Goal: Check status

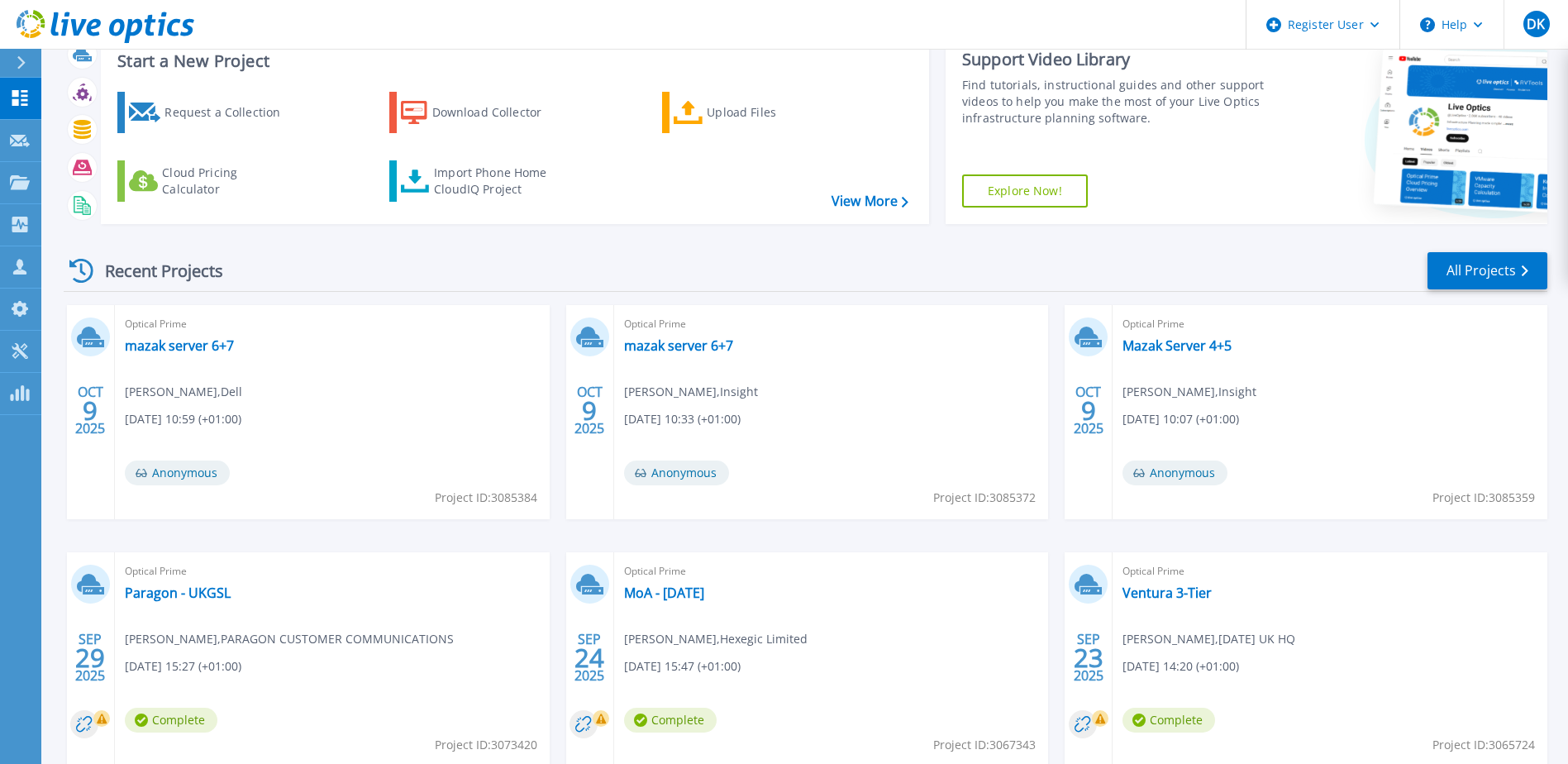
scroll to position [83, 0]
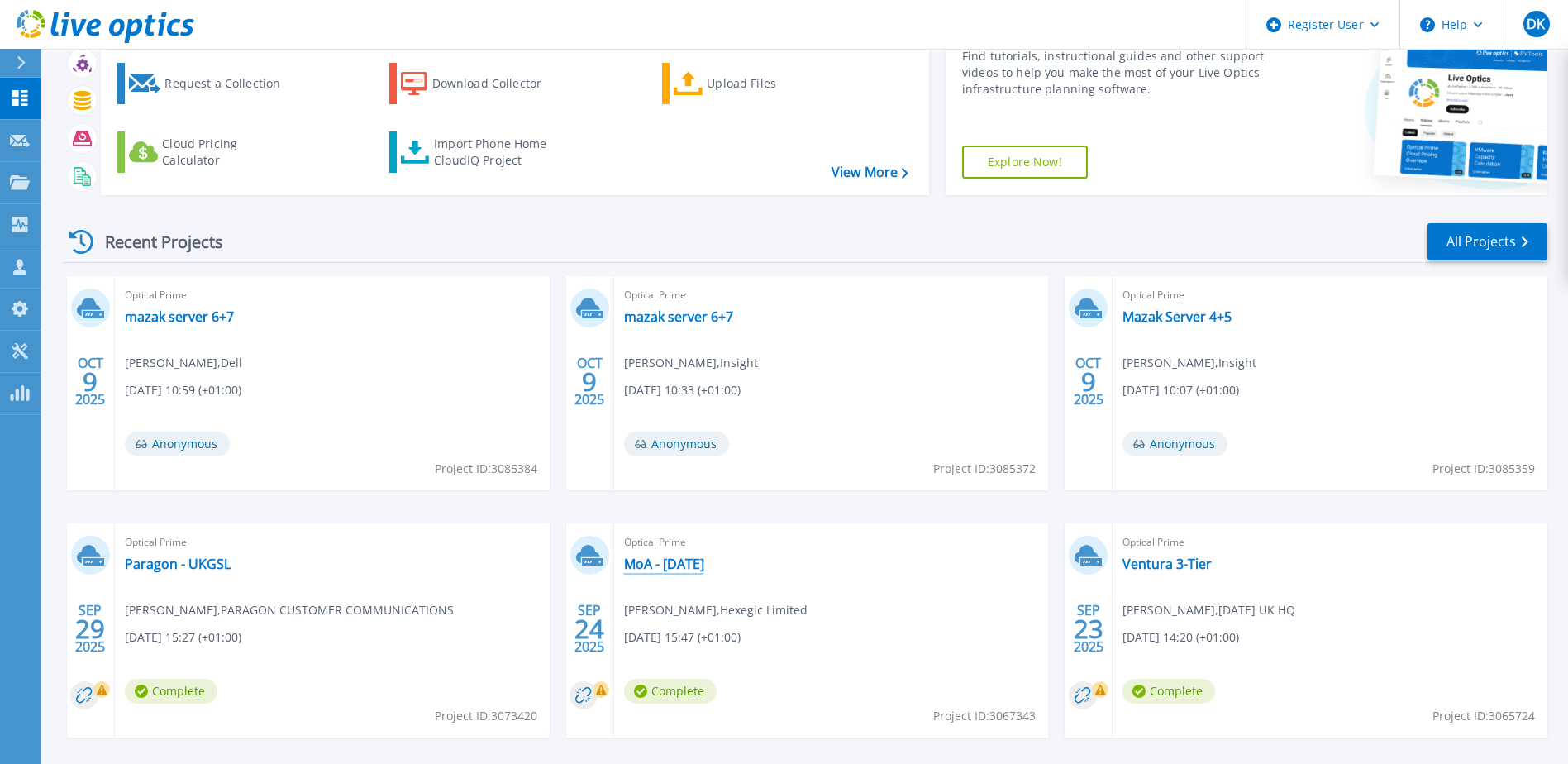
click at [705, 570] on link "MoA - [DATE]" at bounding box center [663, 563] width 80 height 17
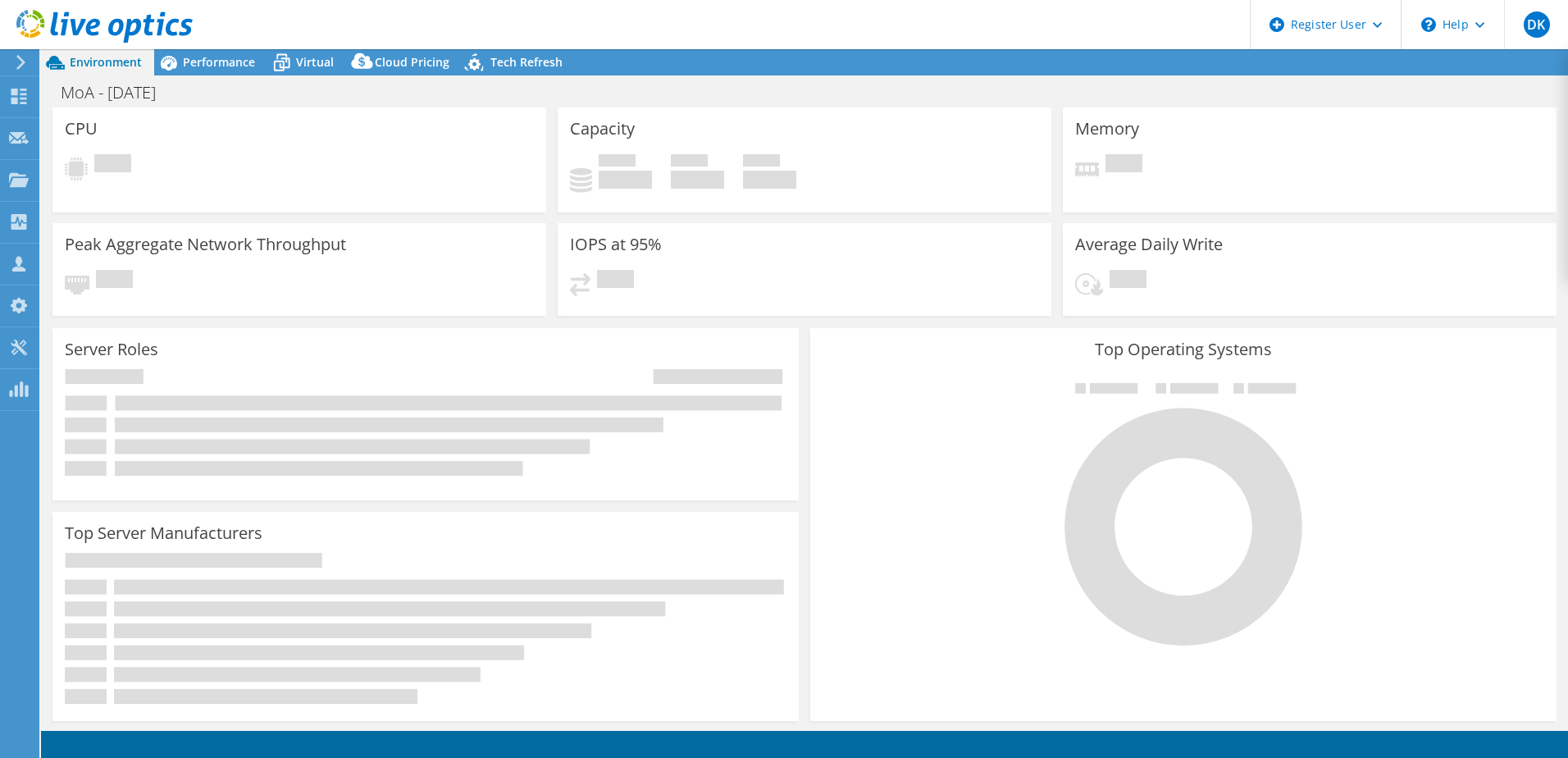
select select "EULondon"
select select "GBP"
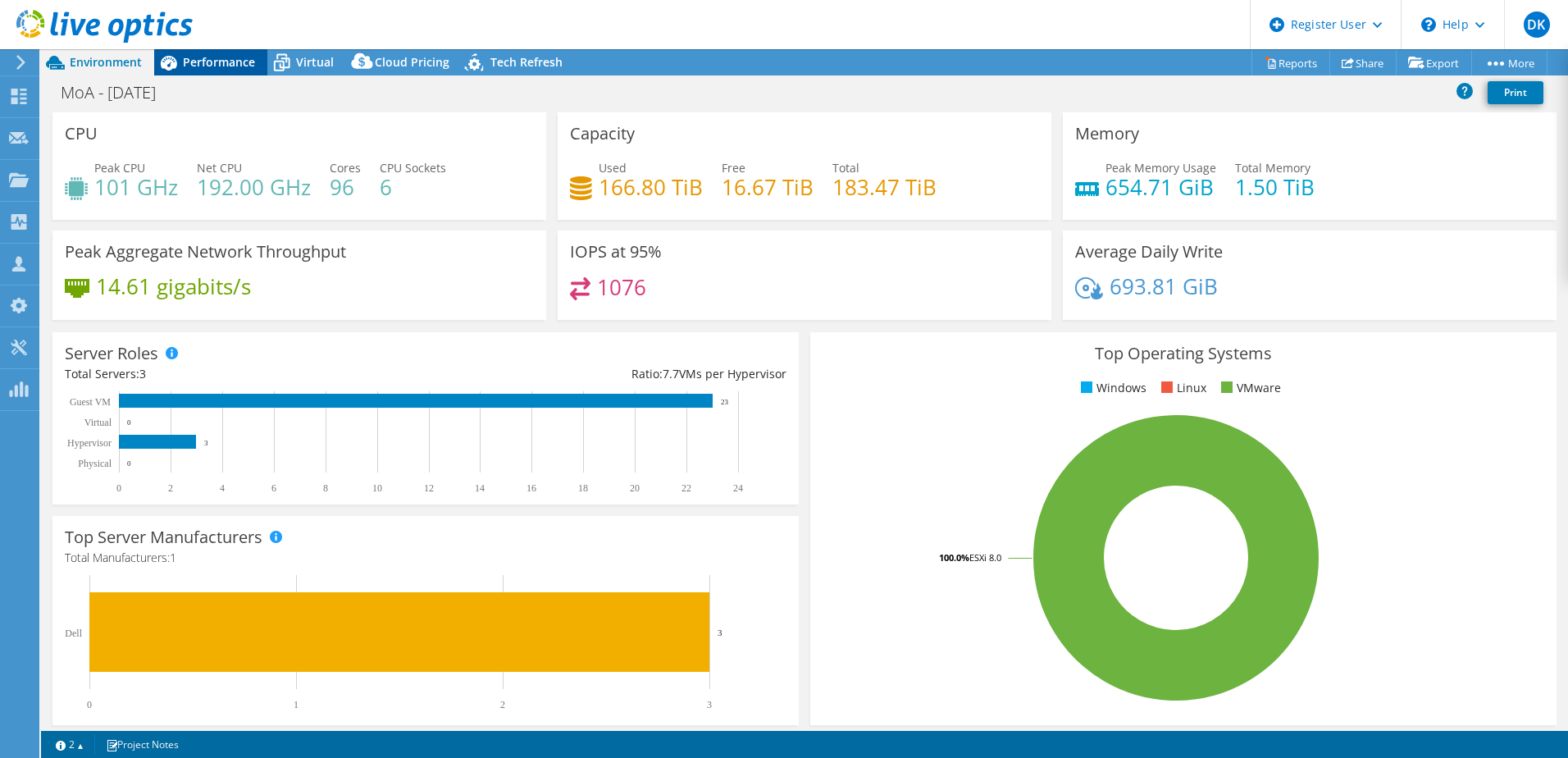
click at [228, 67] on span "Performance" at bounding box center [218, 61] width 72 height 15
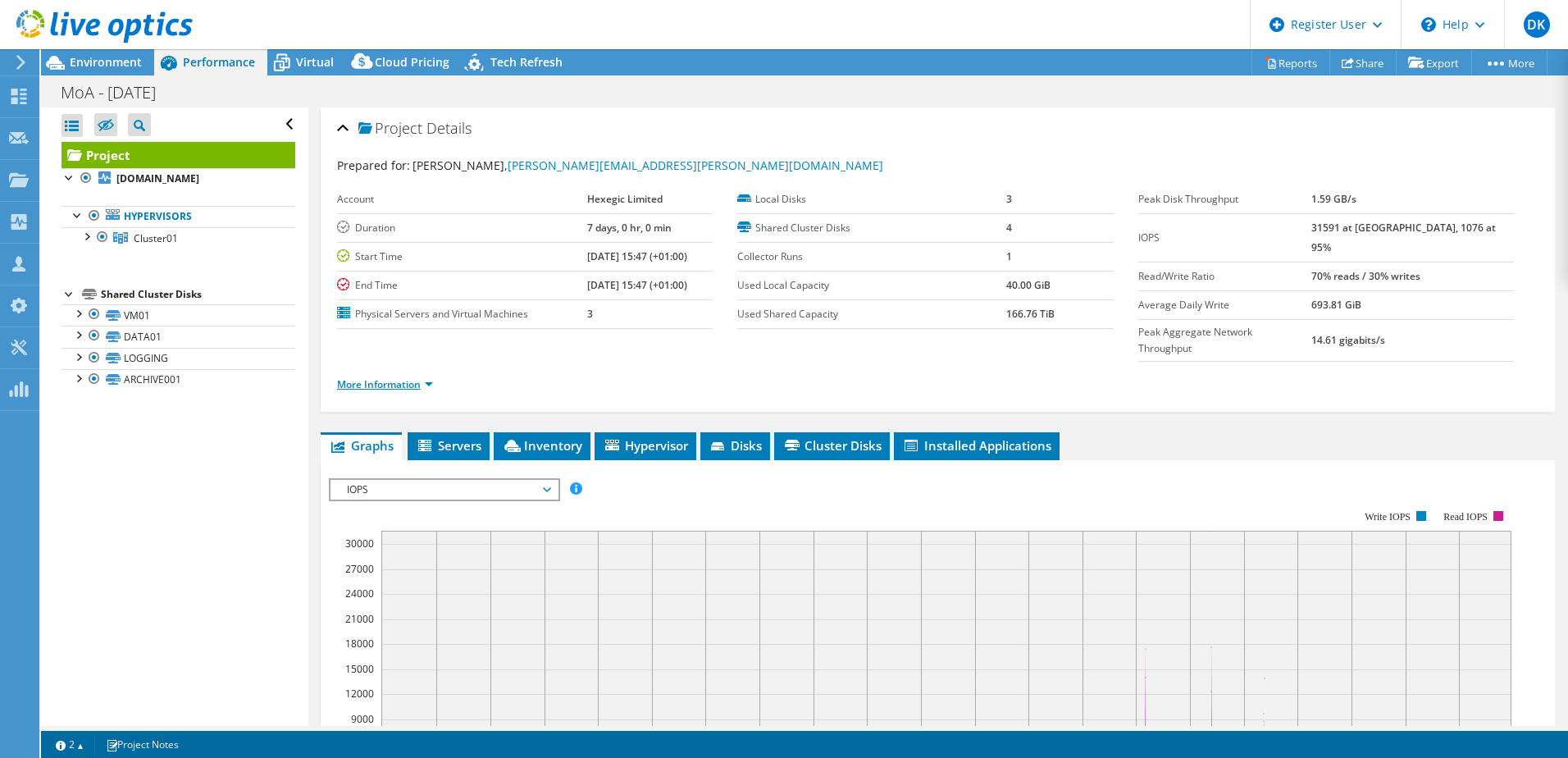
click at [407, 377] on link "More Information" at bounding box center [384, 383] width 96 height 14
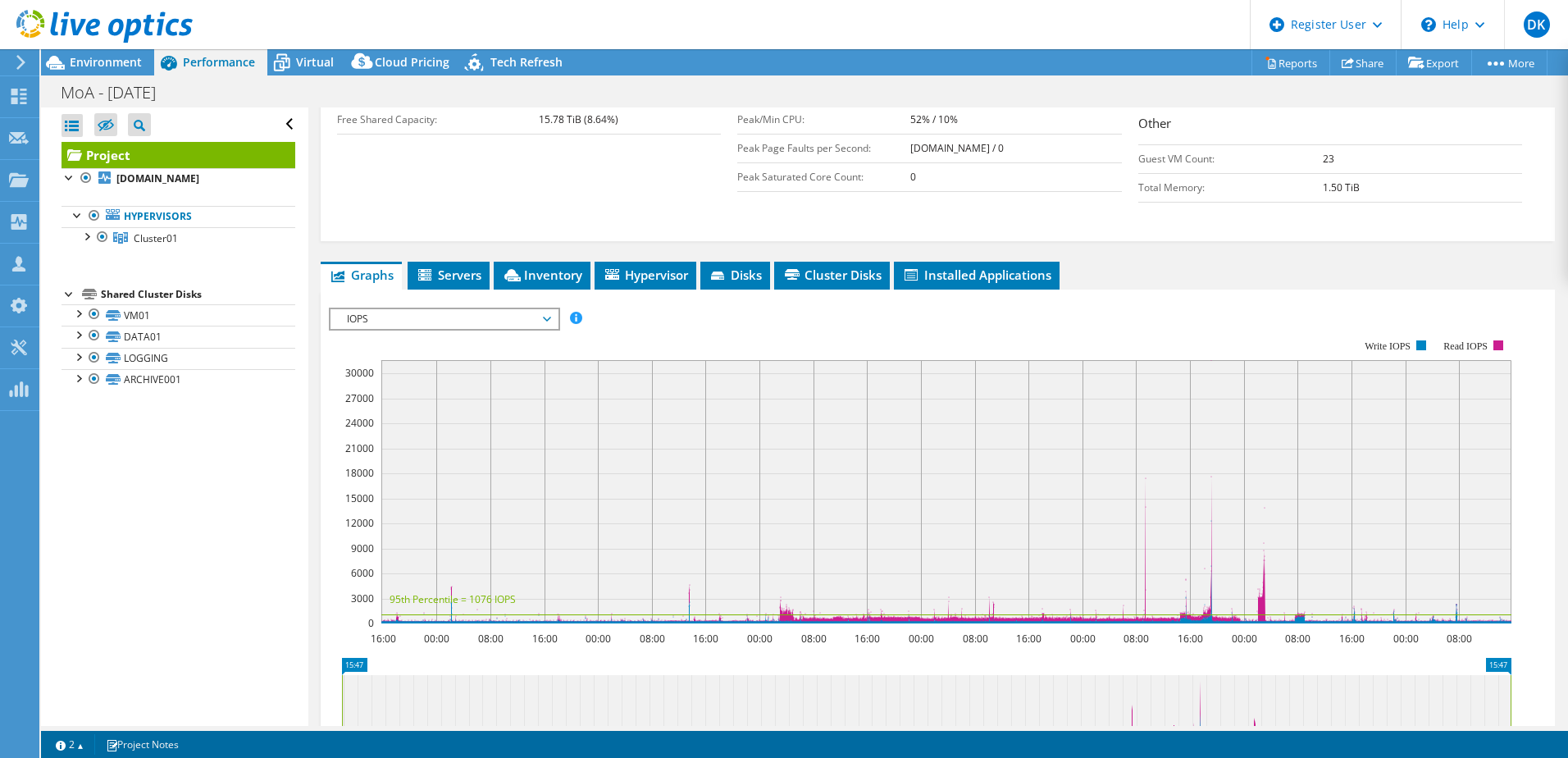
scroll to position [410, 0]
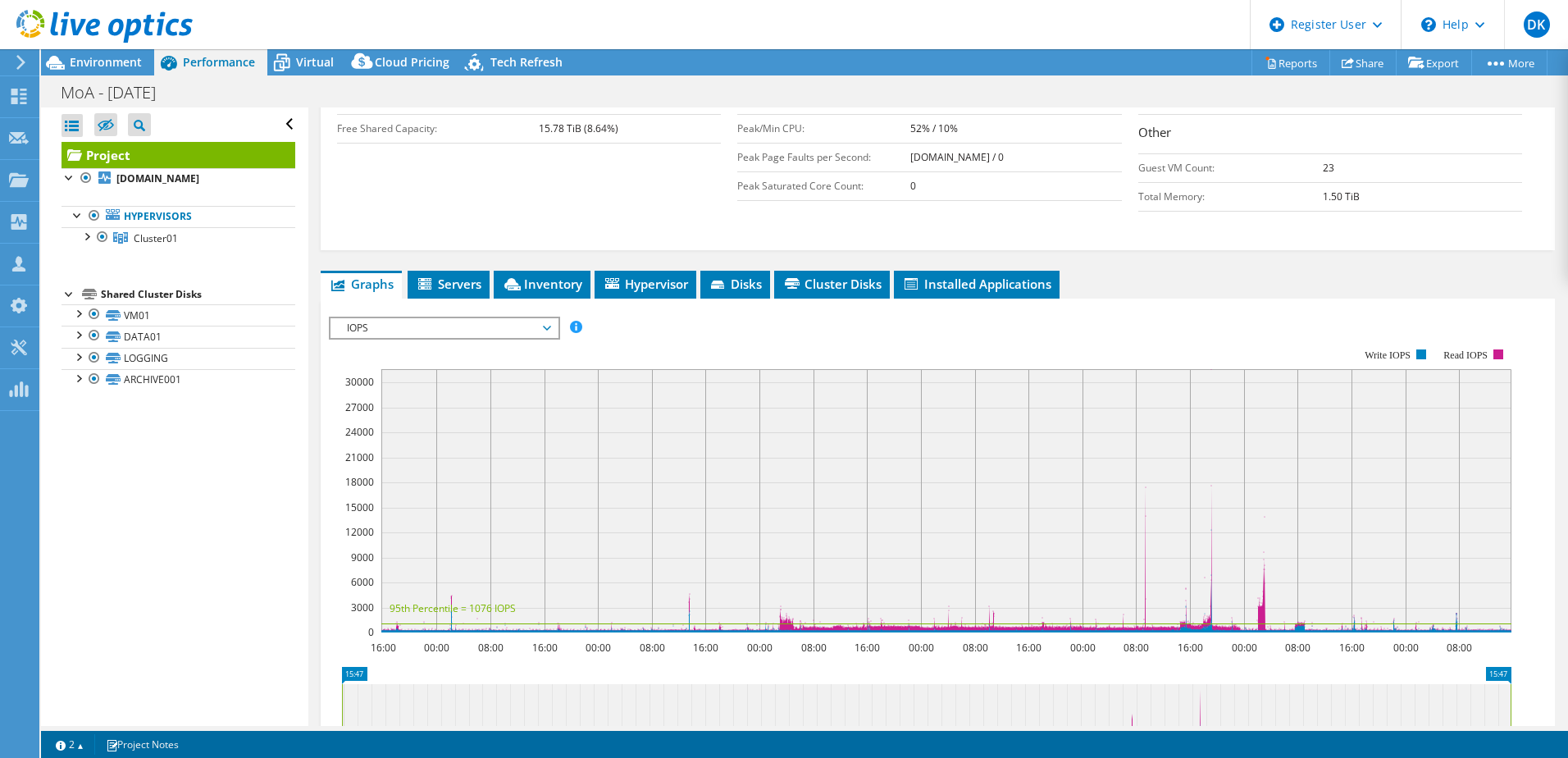
click at [550, 318] on span "IOPS" at bounding box center [444, 328] width 211 height 20
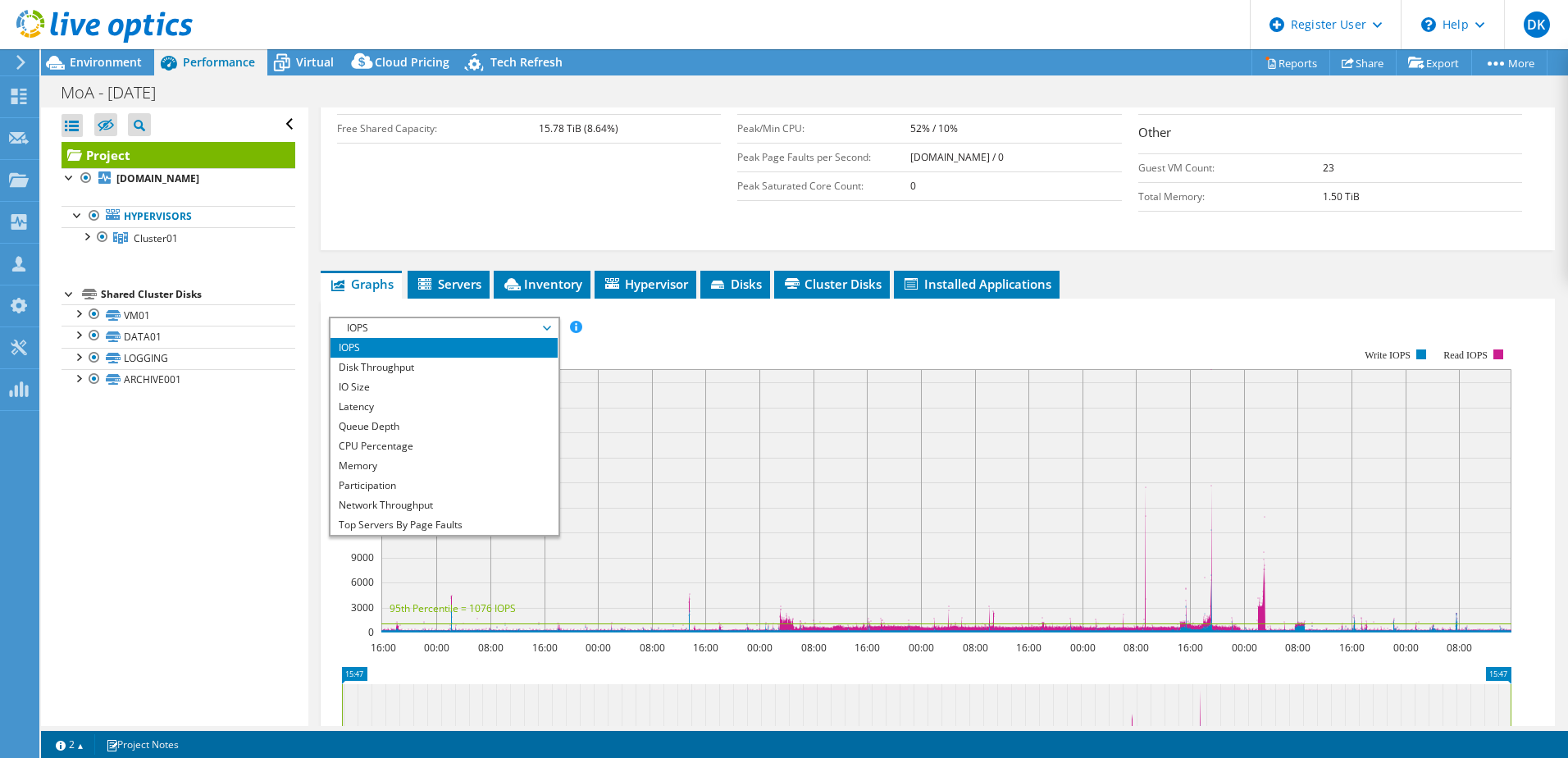
click at [550, 318] on span "IOPS" at bounding box center [444, 328] width 211 height 20
